Goal: Task Accomplishment & Management: Manage account settings

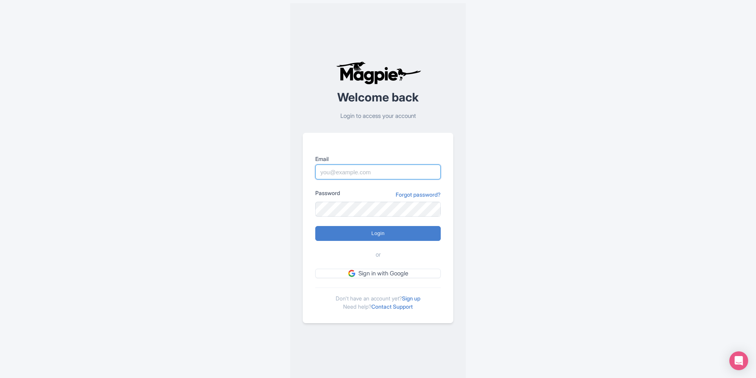
click at [337, 173] on input "Email" at bounding box center [377, 172] width 125 height 15
type input "[PERSON_NAME][EMAIL_ADDRESS][PERSON_NAME][DOMAIN_NAME]"
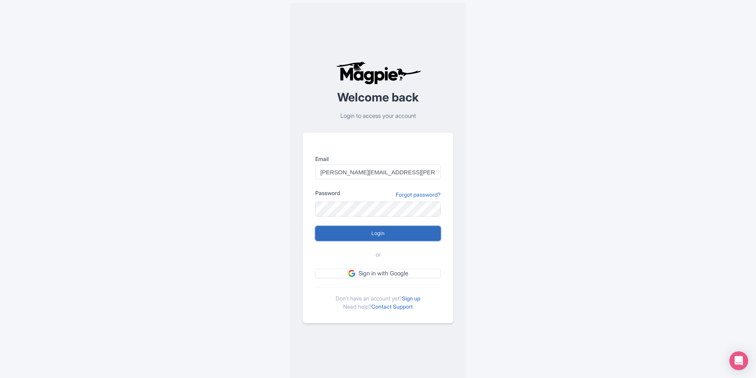
click at [395, 236] on input "Login" at bounding box center [377, 233] width 125 height 15
type input "Logging in..."
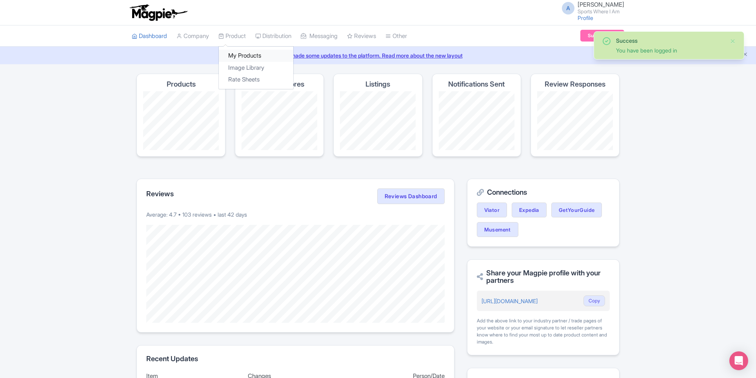
click at [249, 59] on link "My Products" at bounding box center [256, 56] width 74 height 12
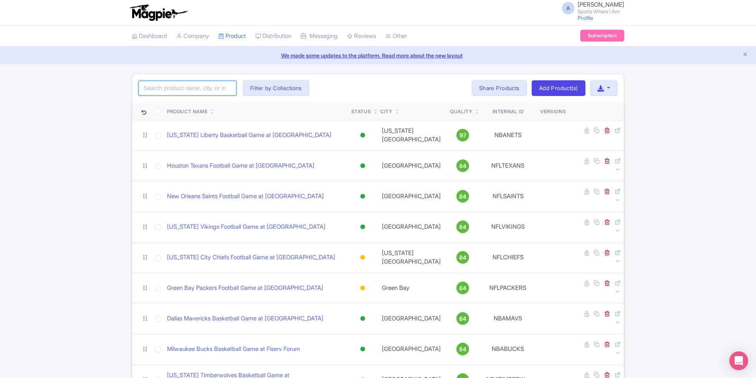
click at [195, 92] on input "search" at bounding box center [187, 88] width 98 height 15
type input "BMO"
click button "Search" at bounding box center [0, 0] width 0 height 0
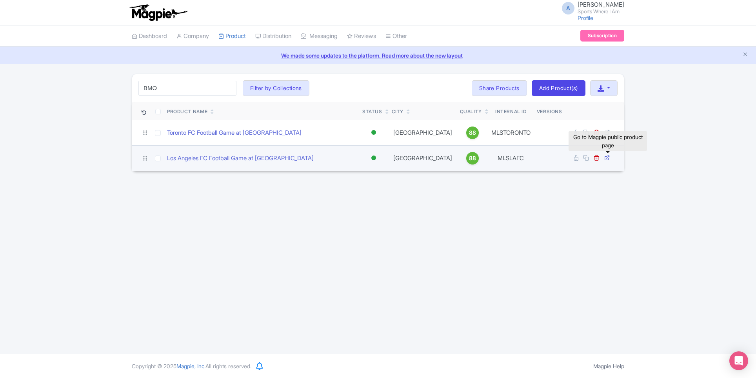
click at [607, 159] on icon at bounding box center [607, 158] width 6 height 6
